Goal: Task Accomplishment & Management: Use online tool/utility

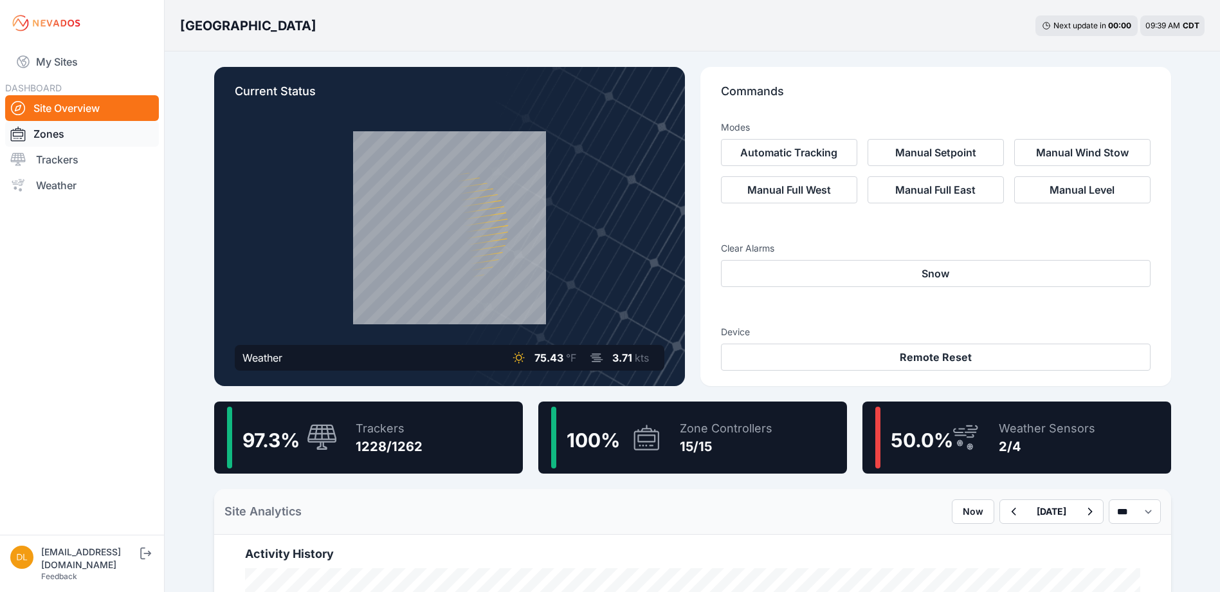
click at [62, 132] on link "Zones" at bounding box center [82, 134] width 154 height 26
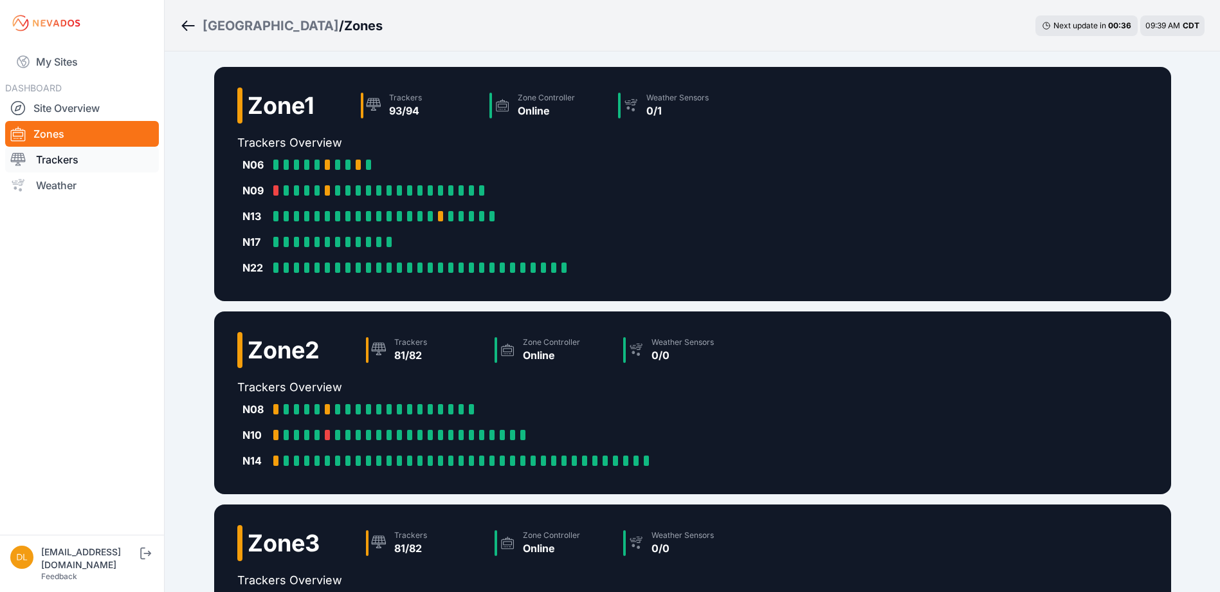
click at [90, 158] on link "Trackers" at bounding box center [82, 160] width 154 height 26
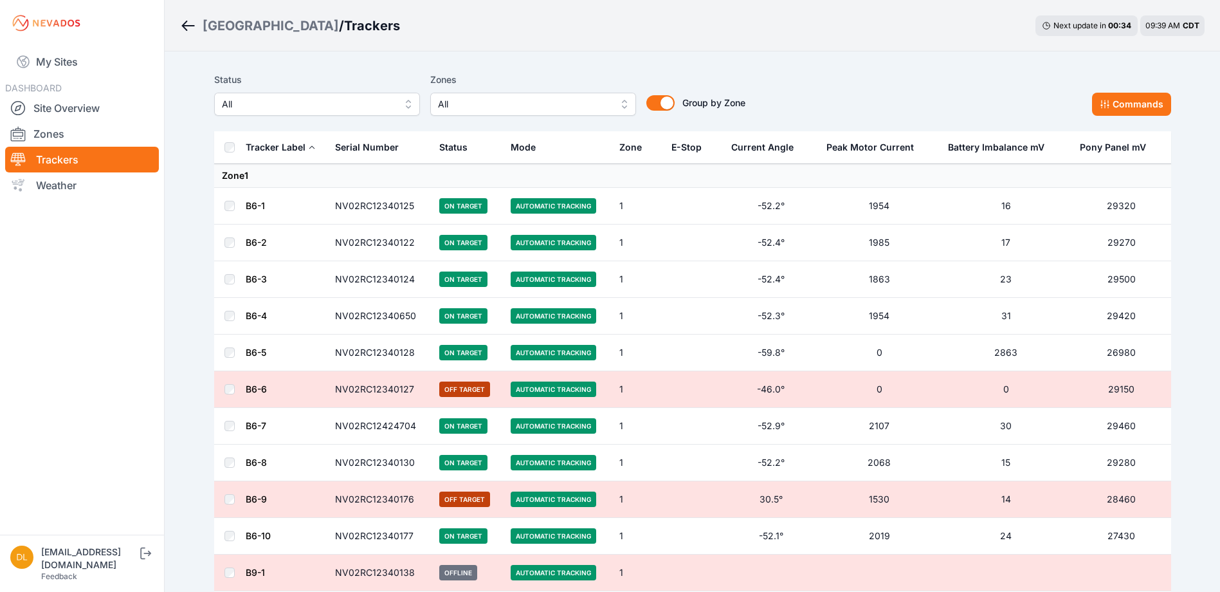
click at [458, 108] on span "All" at bounding box center [524, 103] width 172 height 15
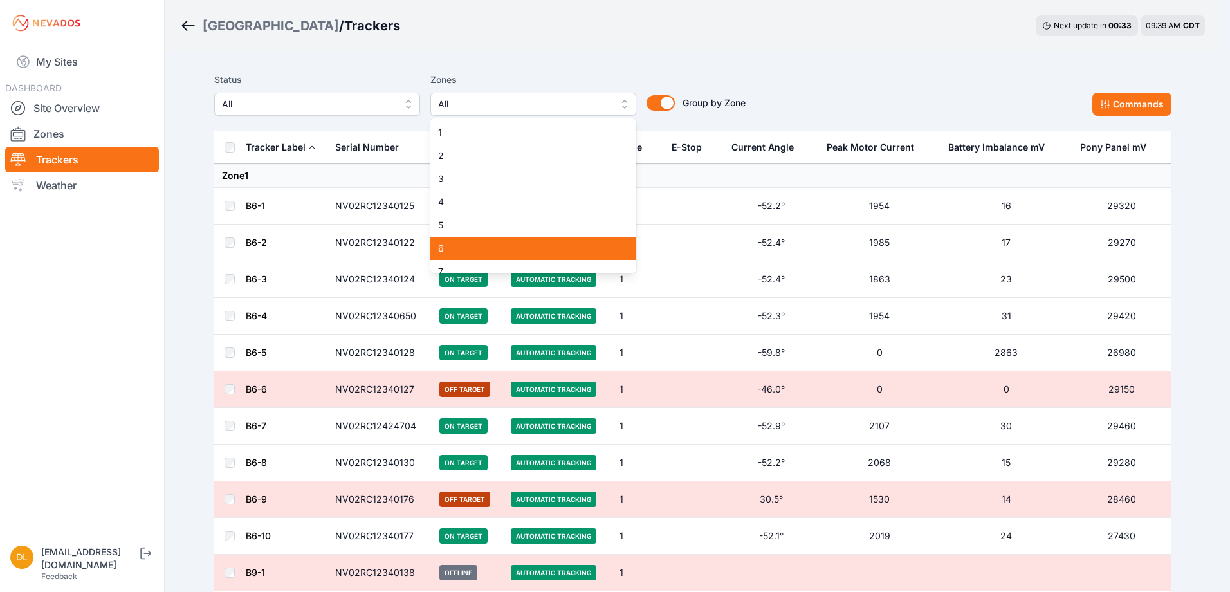
click at [481, 240] on div "6" at bounding box center [533, 248] width 206 height 23
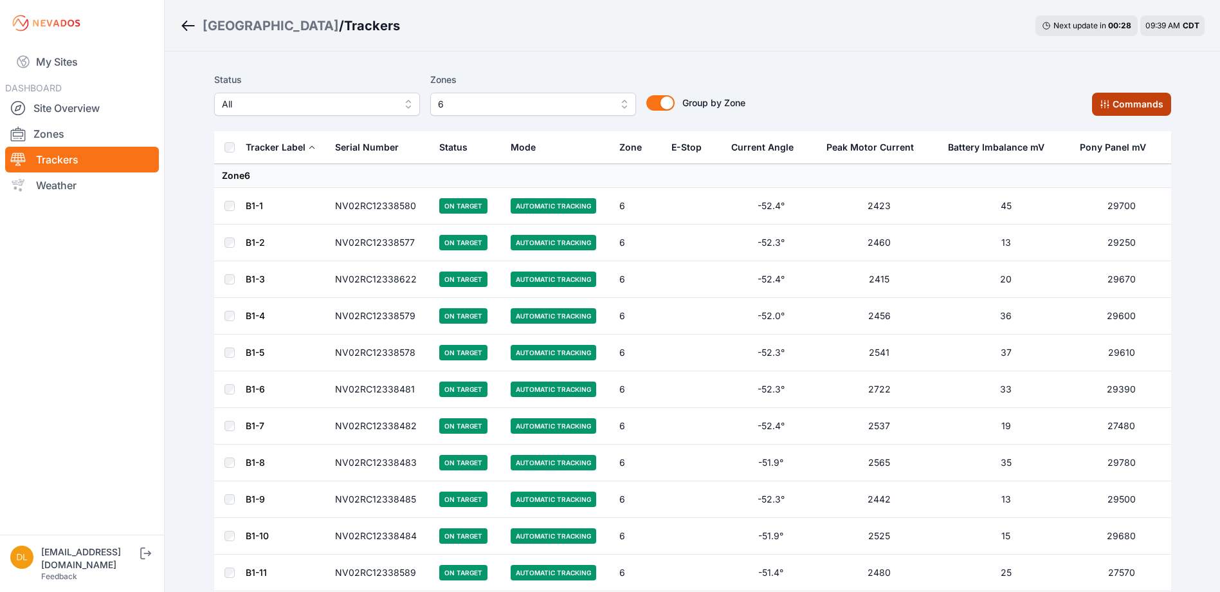
click at [1105, 106] on icon at bounding box center [1105, 104] width 10 height 10
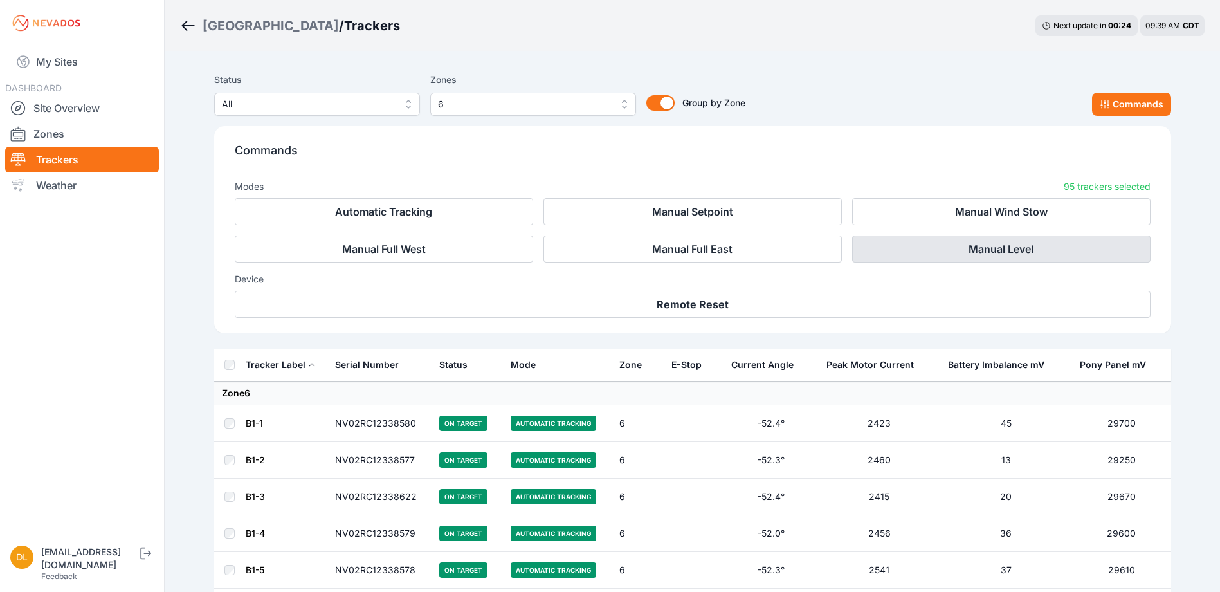
click at [913, 250] on button "Manual Level" at bounding box center [1001, 248] width 299 height 27
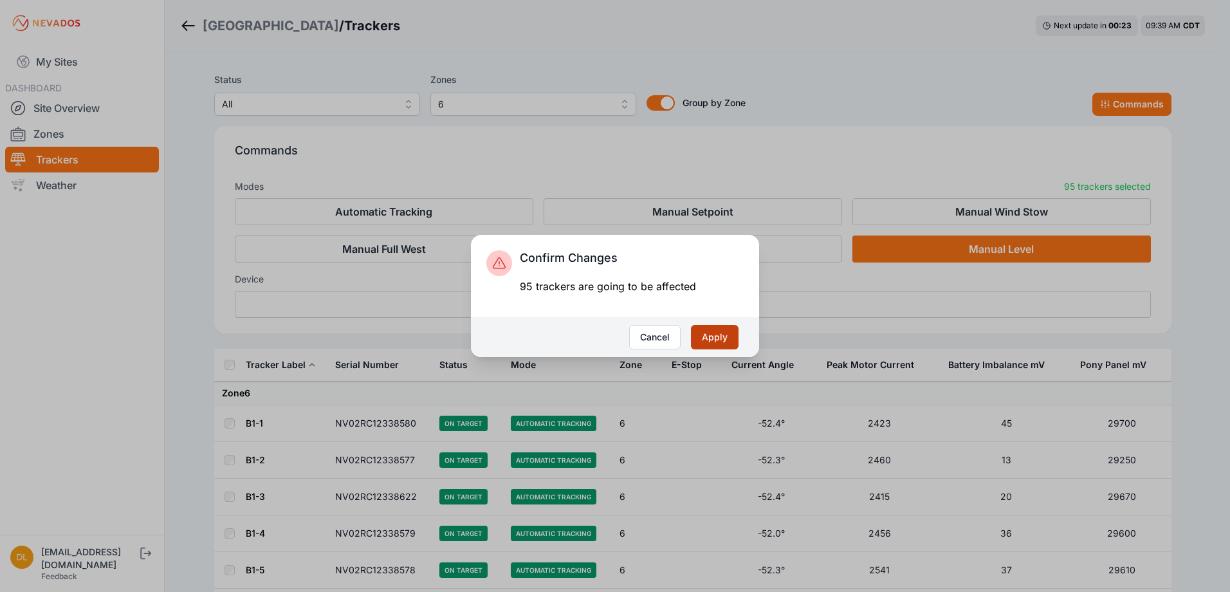
click at [702, 329] on button "Apply" at bounding box center [715, 337] width 48 height 24
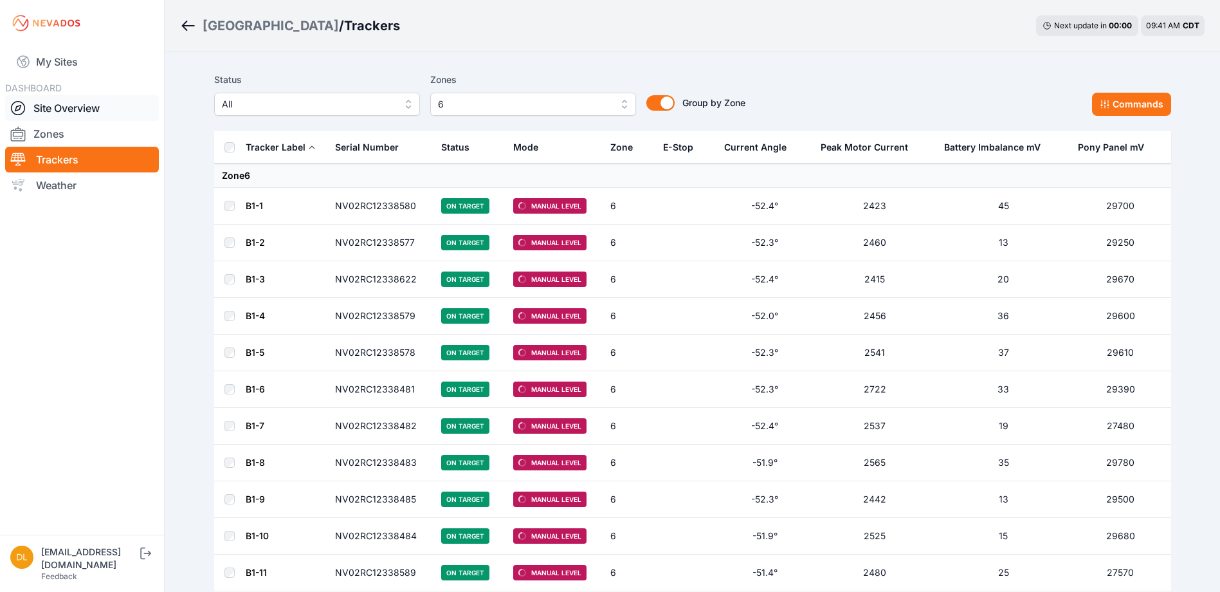
click at [96, 113] on link "Site Overview" at bounding box center [82, 108] width 154 height 26
